Goal: Task Accomplishment & Management: Use online tool/utility

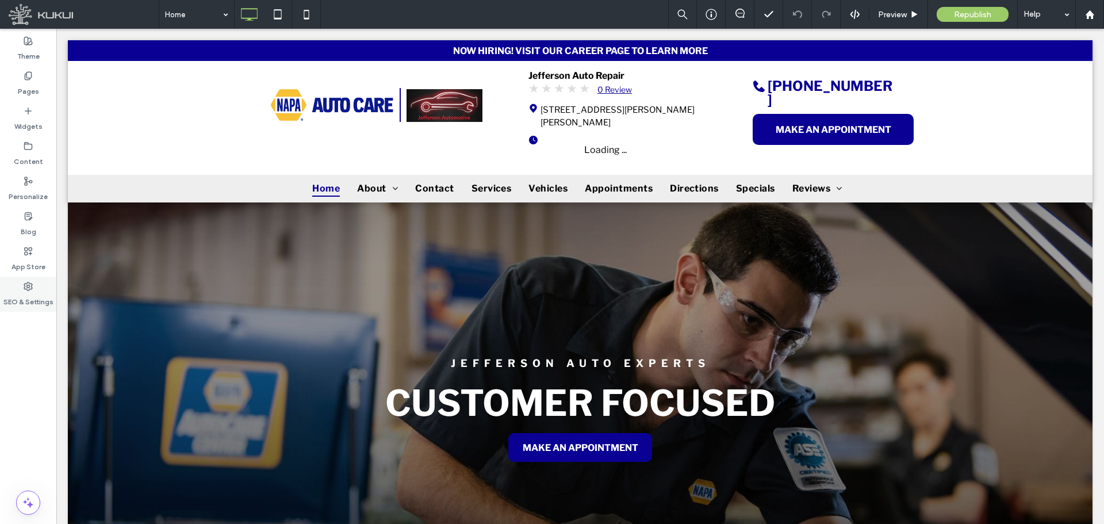
click at [34, 300] on label "SEO & Settings" at bounding box center [28, 299] width 50 height 16
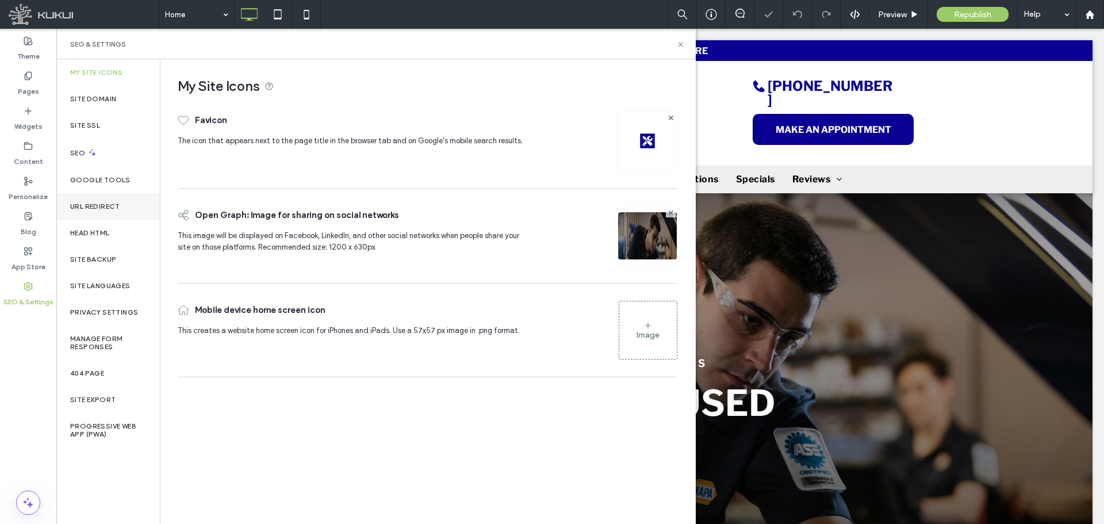
click at [95, 203] on label "URL Redirect" at bounding box center [95, 206] width 50 height 8
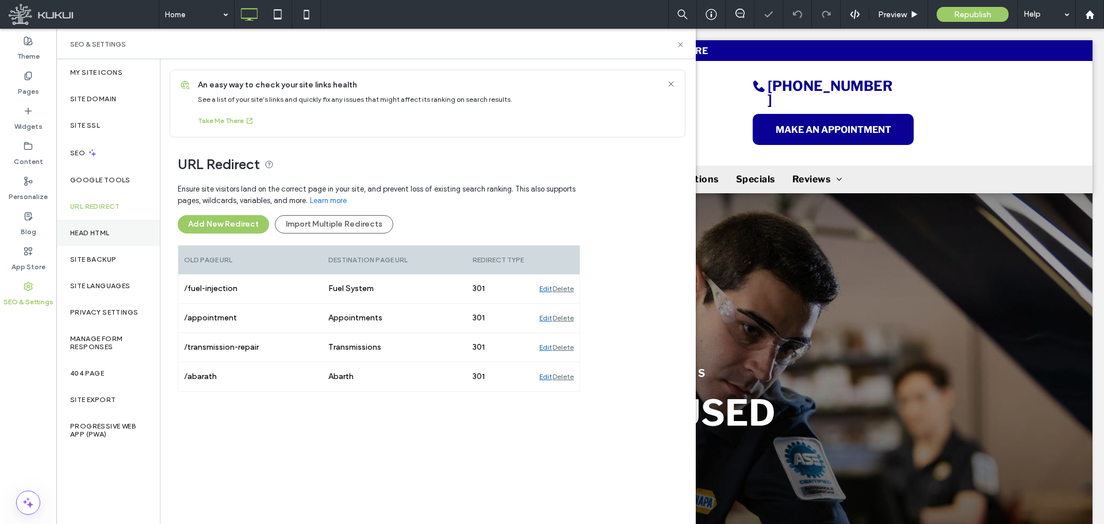
click at [105, 243] on div "Head HTML" at bounding box center [107, 233] width 103 height 26
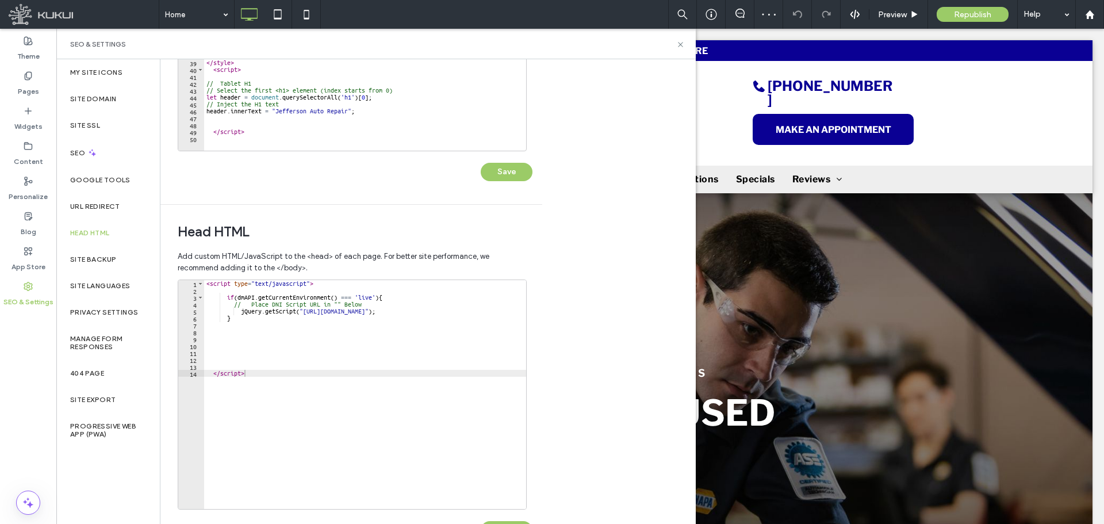
scroll to position [264, 0]
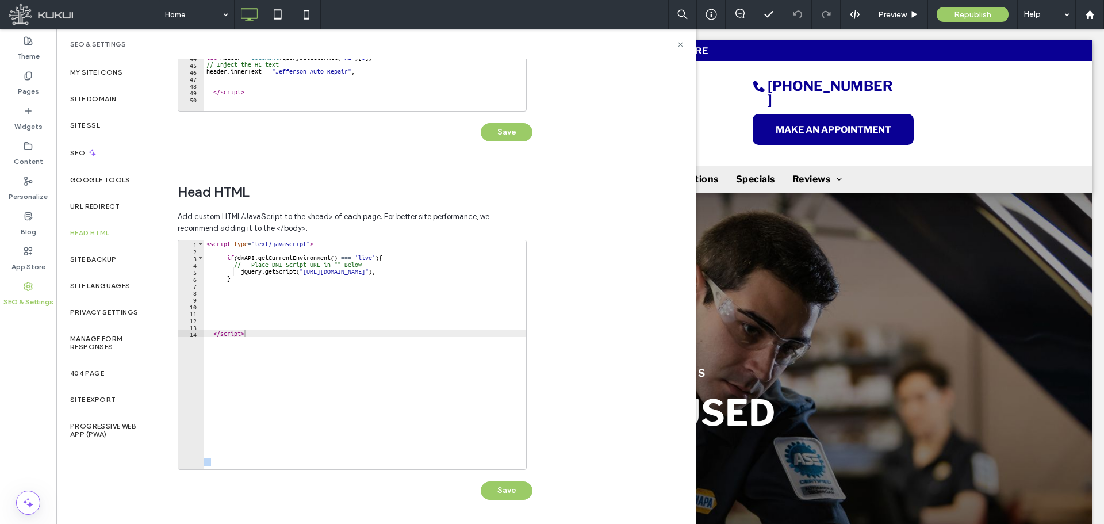
drag, startPoint x: 348, startPoint y: 471, endPoint x: 448, endPoint y: 471, distance: 100.0
click at [448, 471] on div "1 2 3 4 5 6 7 8 9 10 11 12 13 14 < script type = "text/javascript" > if ( dmAPI…" at bounding box center [355, 375] width 355 height 271
type textarea "*********"
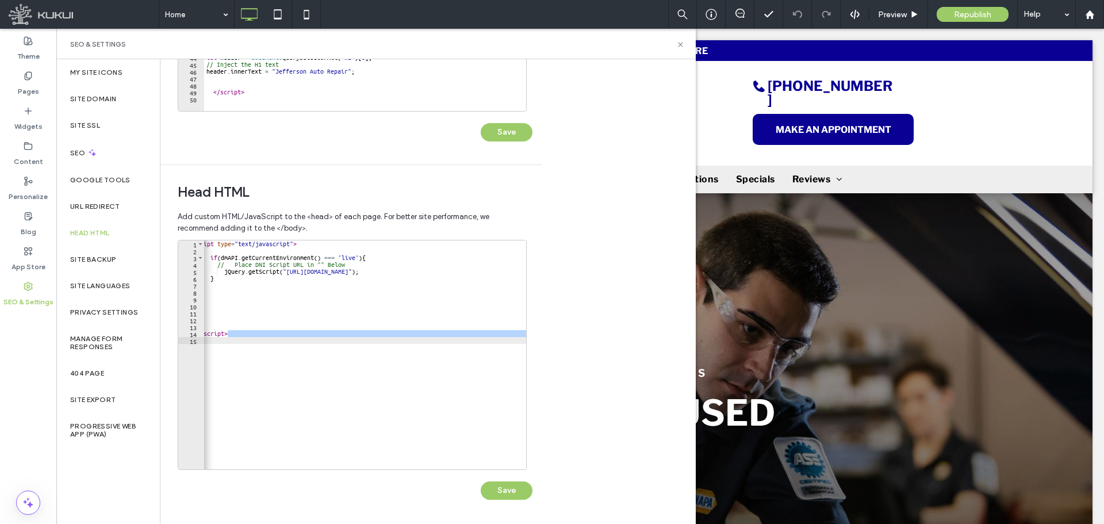
scroll to position [0, 0]
click at [593, 341] on div "Body end HTML Enter your own custom HTML/​JavaScript to be added just before th…" at bounding box center [427, 291] width 535 height 465
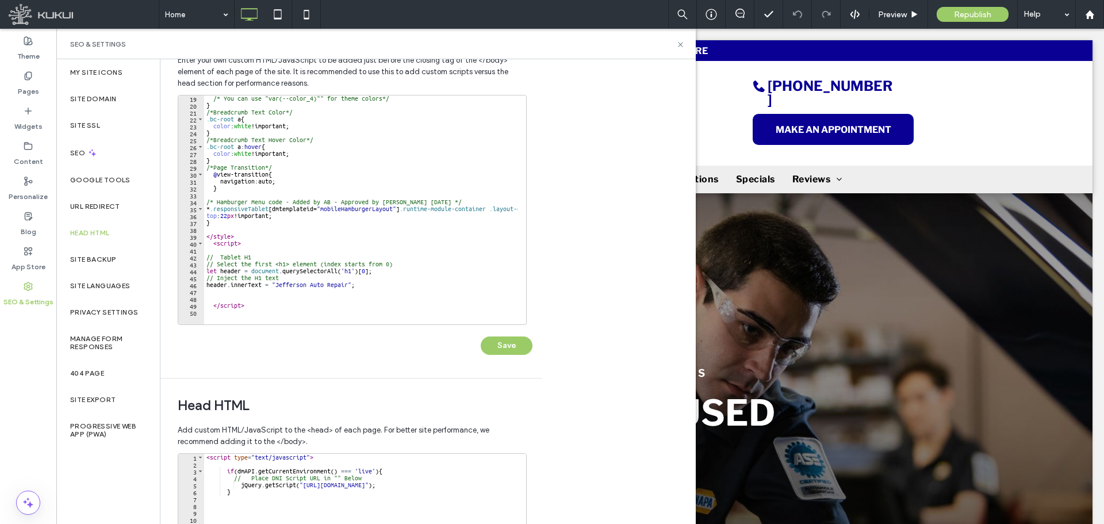
scroll to position [230, 0]
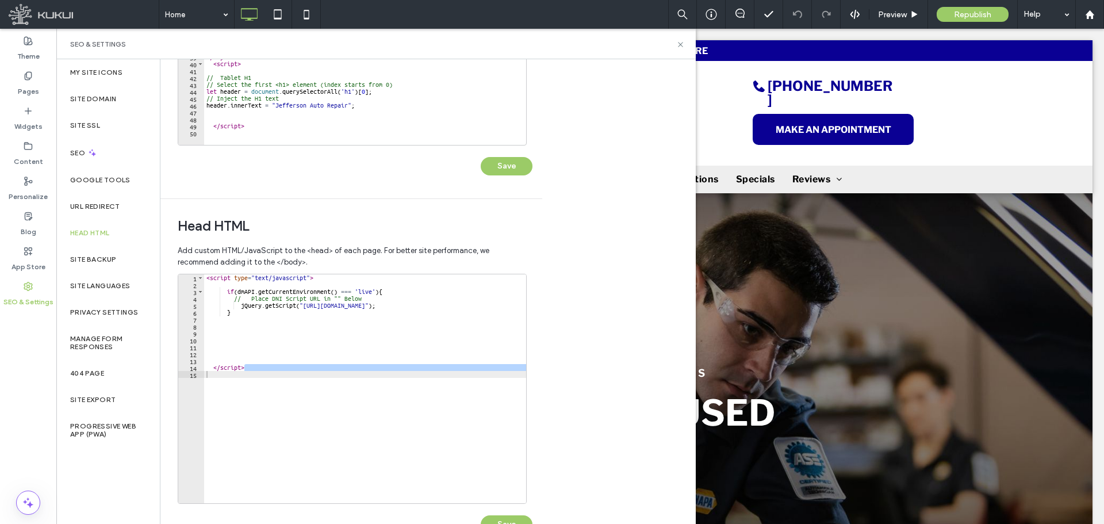
click at [563, 246] on div "Body end HTML Enter your own custom HTML/​JavaScript to be added just before th…" at bounding box center [427, 291] width 535 height 465
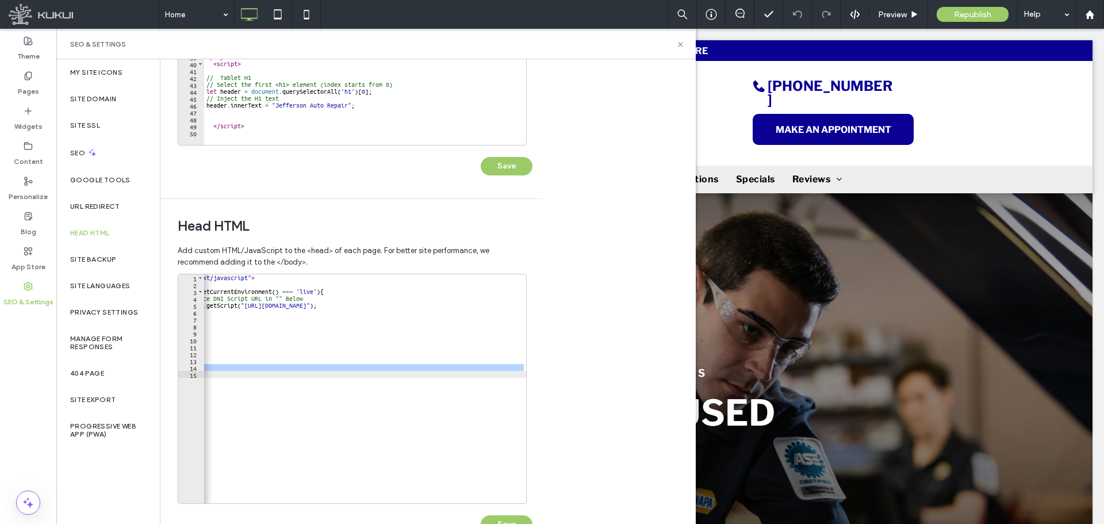
click at [547, 392] on div "Body end HTML Enter your own custom HTML/​JavaScript to be added just before th…" at bounding box center [427, 291] width 535 height 465
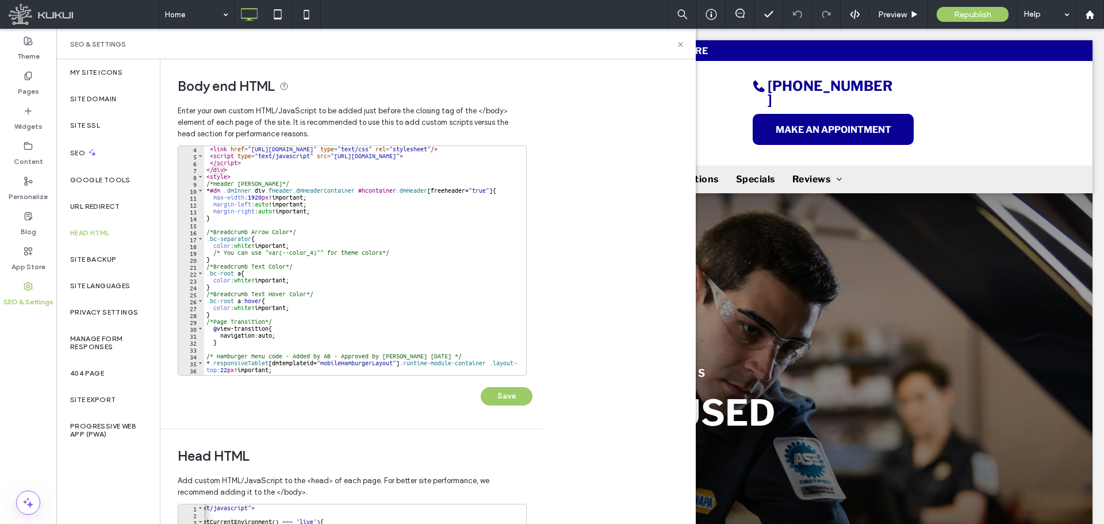
scroll to position [0, 0]
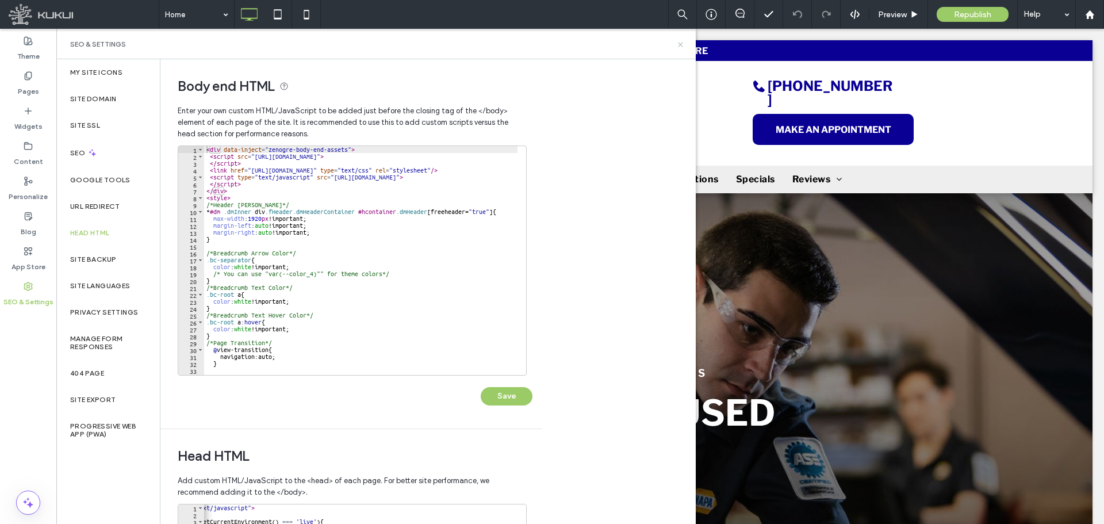
click at [683, 44] on icon at bounding box center [680, 44] width 9 height 9
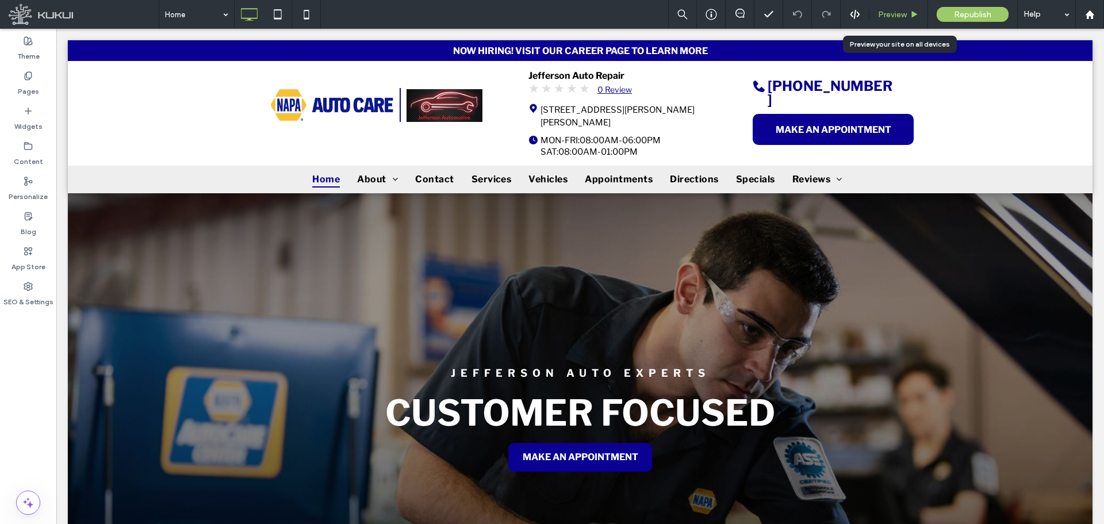
click at [896, 10] on span "Preview" at bounding box center [892, 15] width 29 height 10
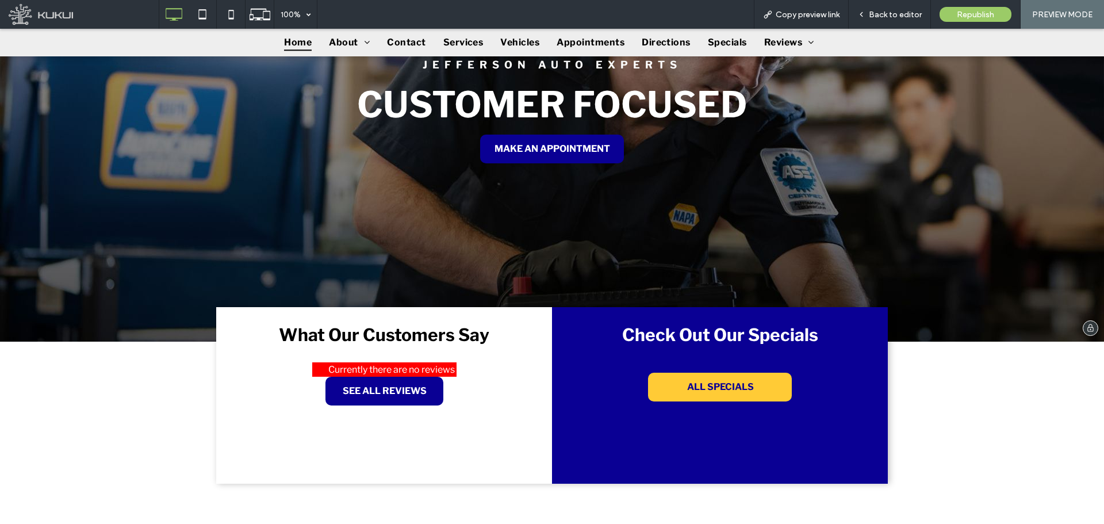
scroll to position [287, 0]
